Goal: Information Seeking & Learning: Learn about a topic

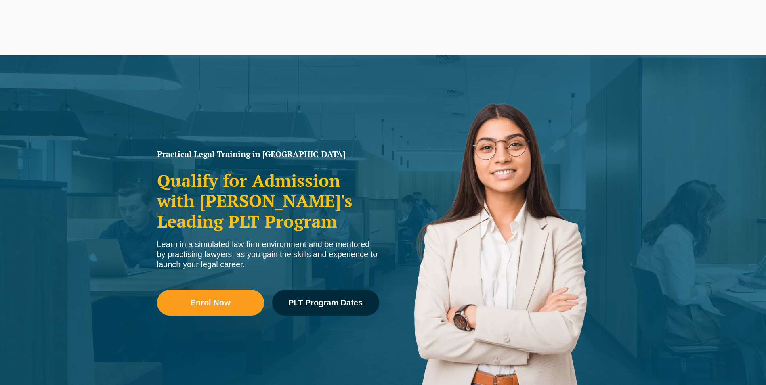
drag, startPoint x: 144, startPoint y: 34, endPoint x: 145, endPoint y: 29, distance: 5.1
click at [144, 33] on div "Leo Cussen Centre for Law Search here Practical Legal Training Our Practical Le…" at bounding box center [382, 30] width 729 height 52
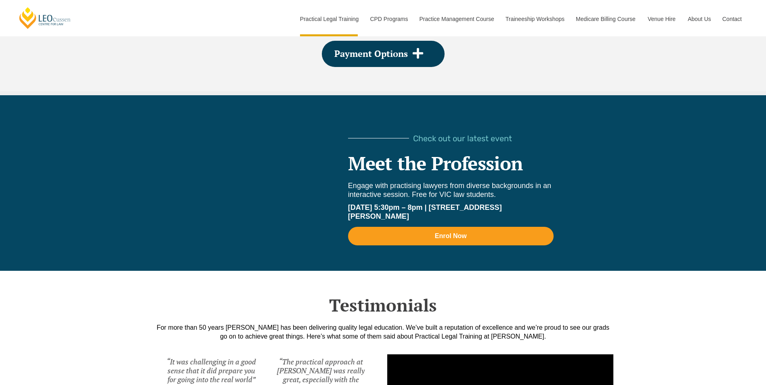
scroll to position [1791, 0]
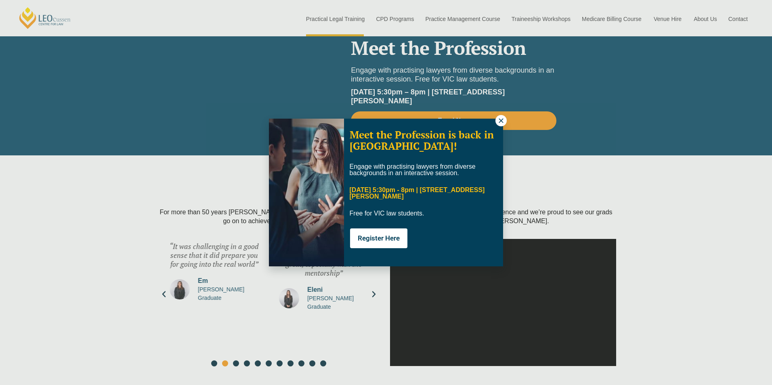
drag, startPoint x: 768, startPoint y: 27, endPoint x: 757, endPoint y: 47, distance: 22.6
click at [499, 121] on icon at bounding box center [500, 120] width 7 height 7
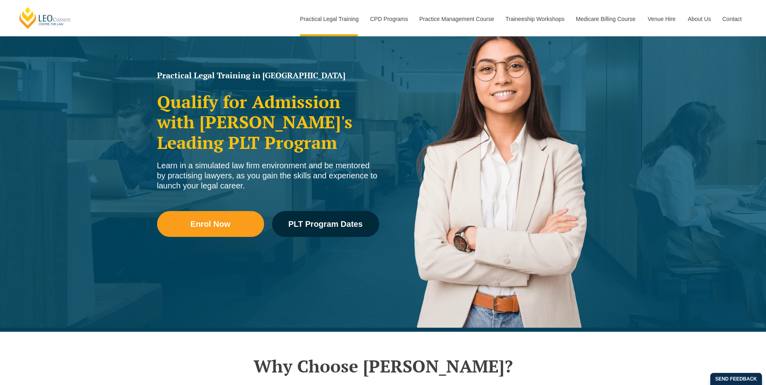
scroll to position [0, 0]
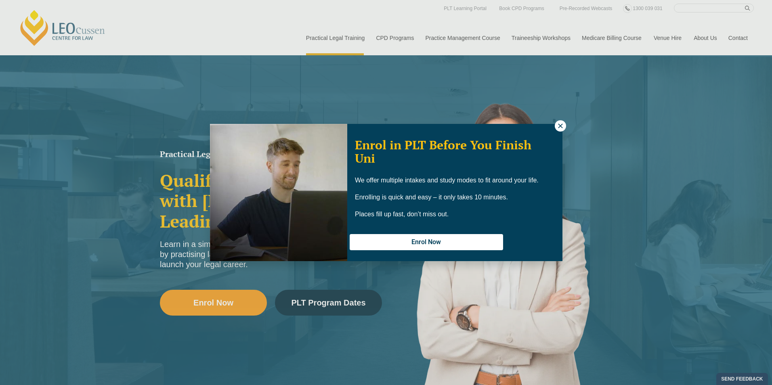
drag, startPoint x: 560, startPoint y: 128, endPoint x: 402, endPoint y: 71, distance: 167.9
click at [560, 128] on icon at bounding box center [560, 125] width 7 height 7
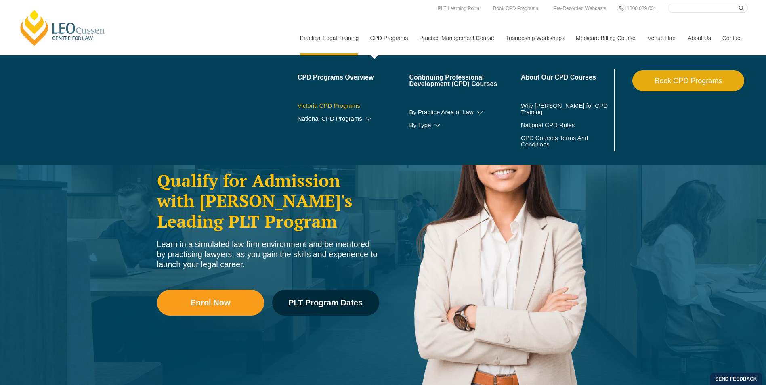
click at [333, 104] on link "Victoria CPD Programs" at bounding box center [353, 106] width 112 height 6
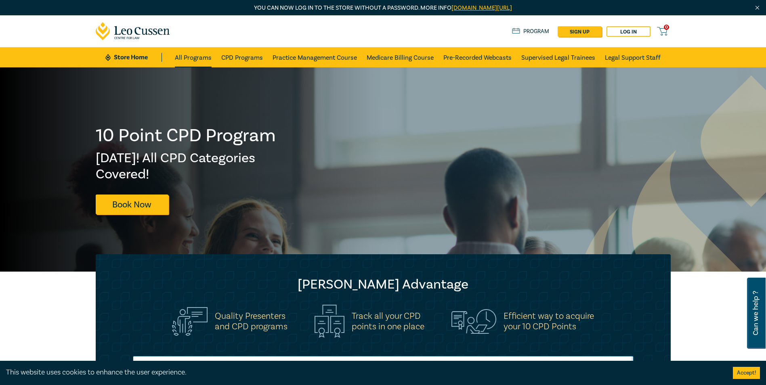
click at [206, 56] on link "All Programs" at bounding box center [193, 57] width 37 height 20
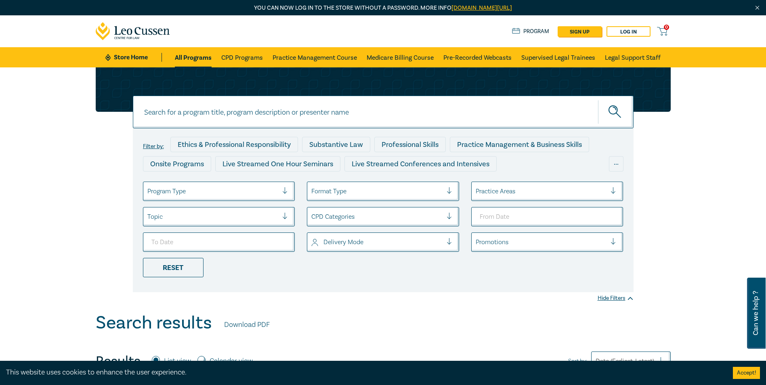
click at [283, 191] on div at bounding box center [288, 191] width 12 height 8
click at [144, 57] on link "Store Home" at bounding box center [133, 57] width 56 height 9
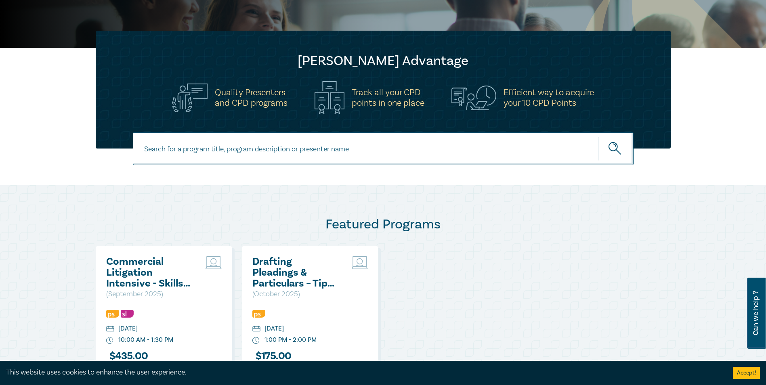
scroll to position [283, 0]
